Goal: Information Seeking & Learning: Learn about a topic

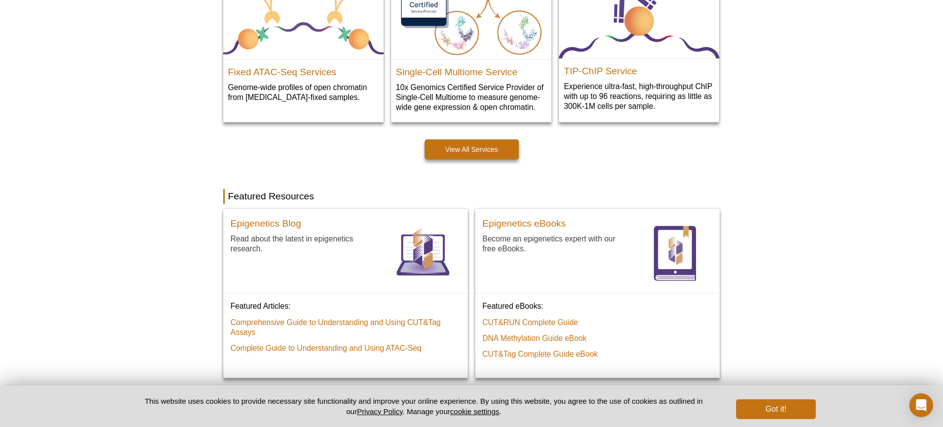
scroll to position [594, 0]
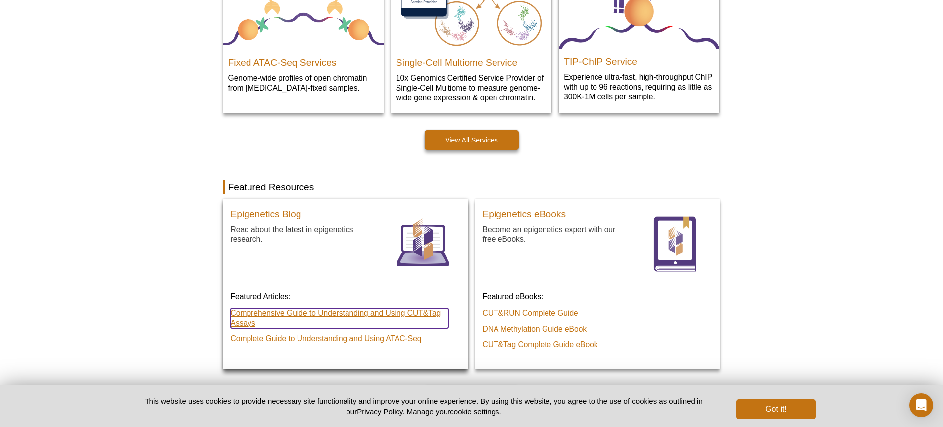
click at [394, 314] on link "Comprehensive Guide to Understanding and Using CUT&Tag Assays" at bounding box center [340, 318] width 218 height 20
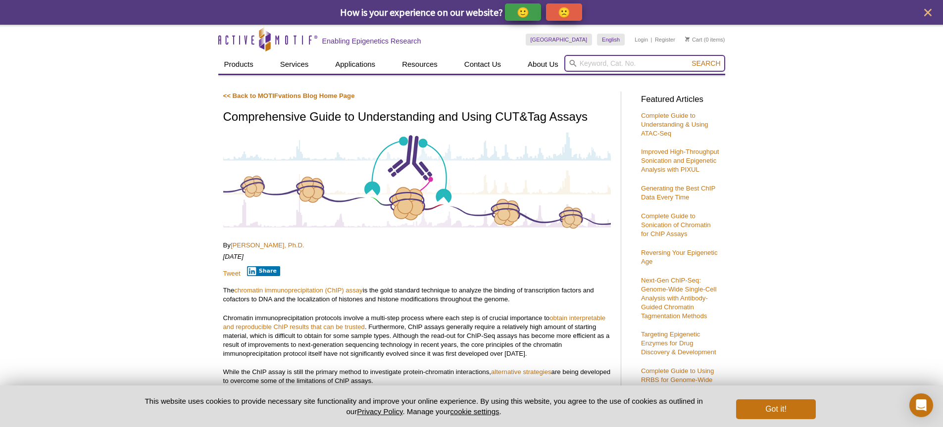
click at [607, 63] on input "search" at bounding box center [644, 63] width 161 height 17
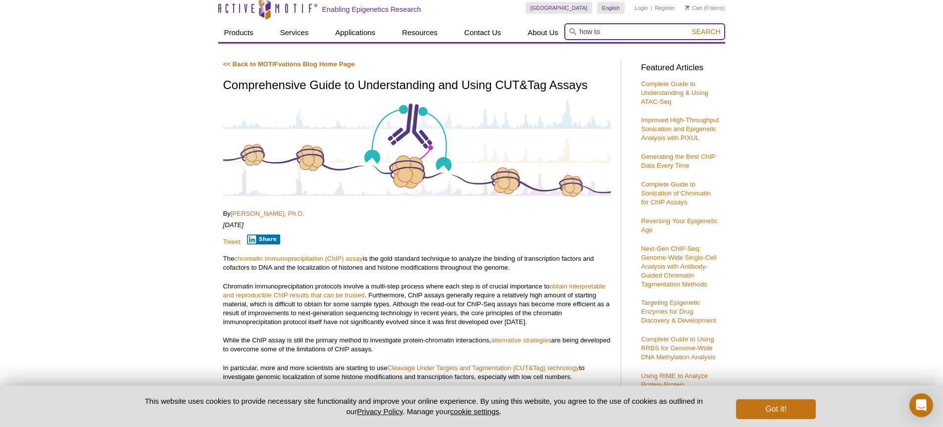
scroll to position [50, 0]
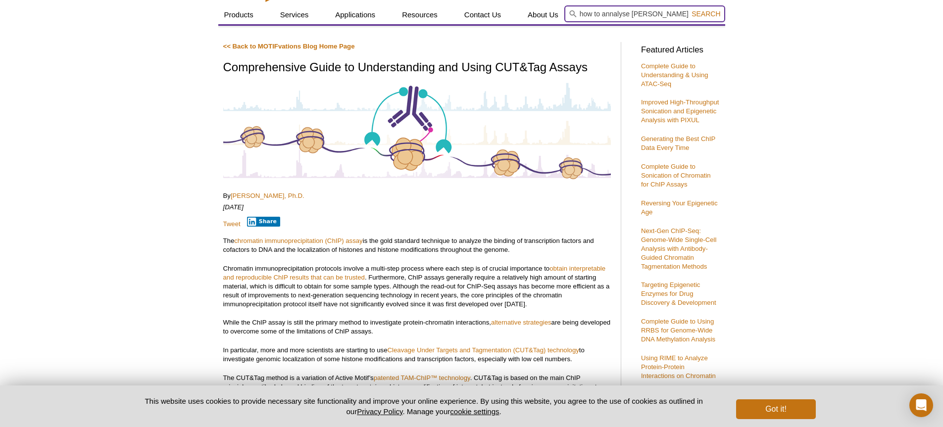
type input "how to annalyse chip datta"
click at [689, 9] on button "Search" at bounding box center [706, 13] width 35 height 9
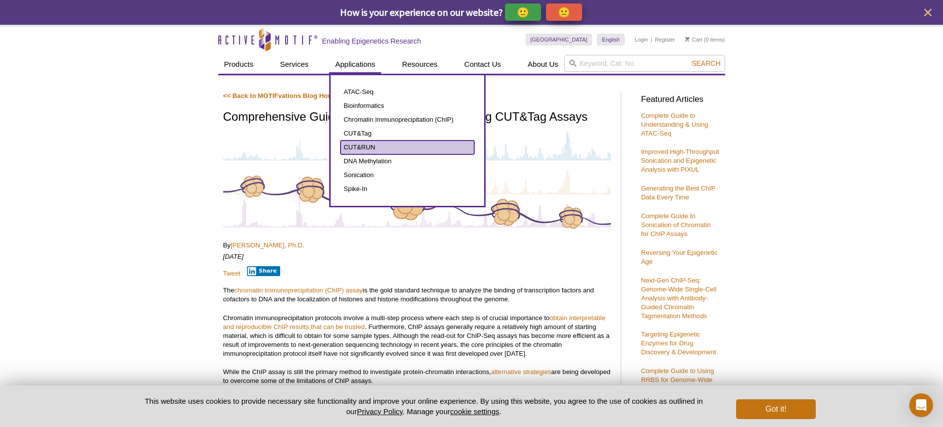
click at [372, 146] on link "CUT&RUN" at bounding box center [408, 148] width 134 height 14
click at [392, 150] on link "CUT&RUN" at bounding box center [408, 148] width 134 height 14
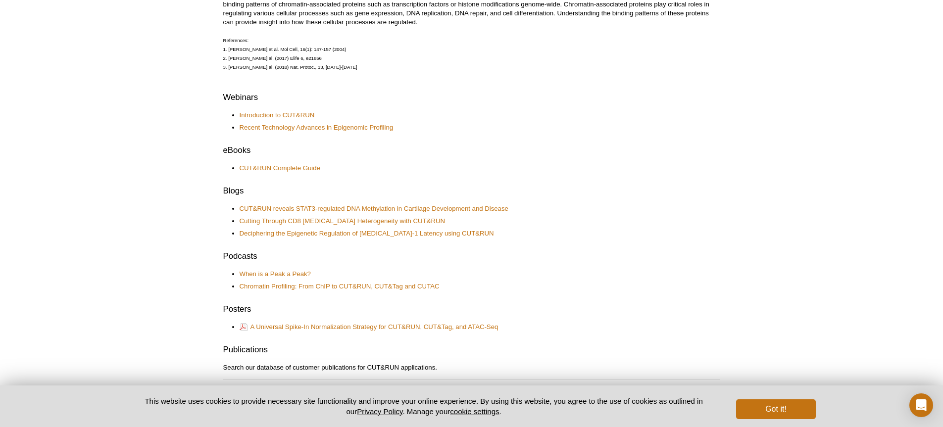
scroll to position [396, 0]
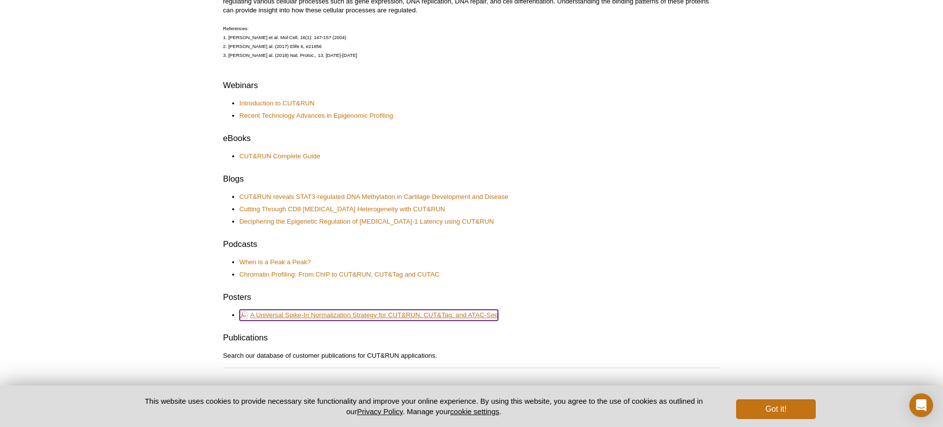
click at [362, 314] on link "A Universal Spike-In Normalization Strategy for CUT&RUN, CUT&Tag, and ATAC-Seq" at bounding box center [369, 315] width 259 height 11
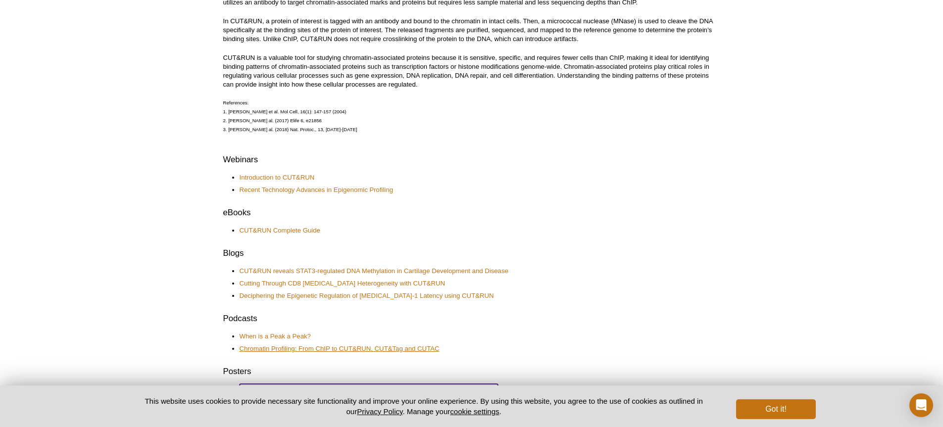
scroll to position [297, 0]
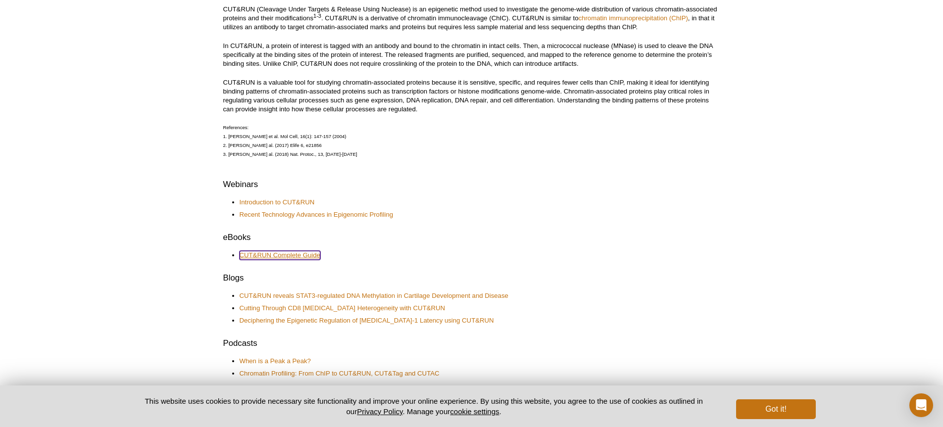
click at [296, 255] on link "CUT&RUN Complete Guide" at bounding box center [280, 255] width 81 height 9
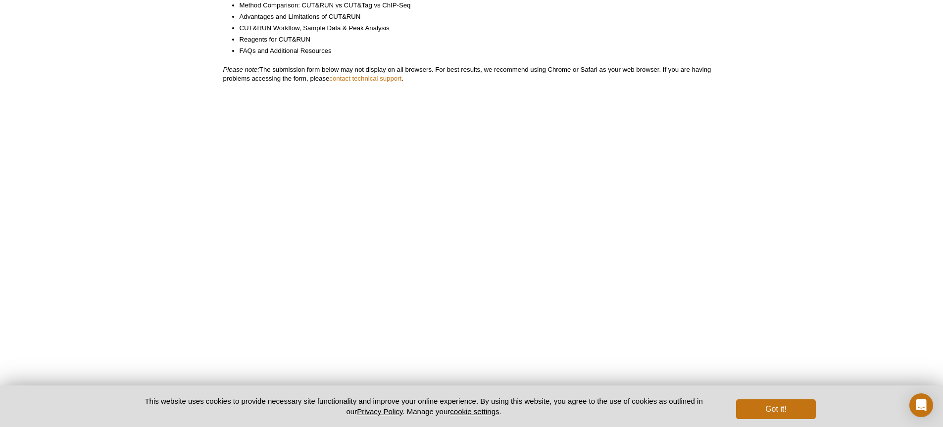
scroll to position [446, 0]
